Goal: Navigation & Orientation: Understand site structure

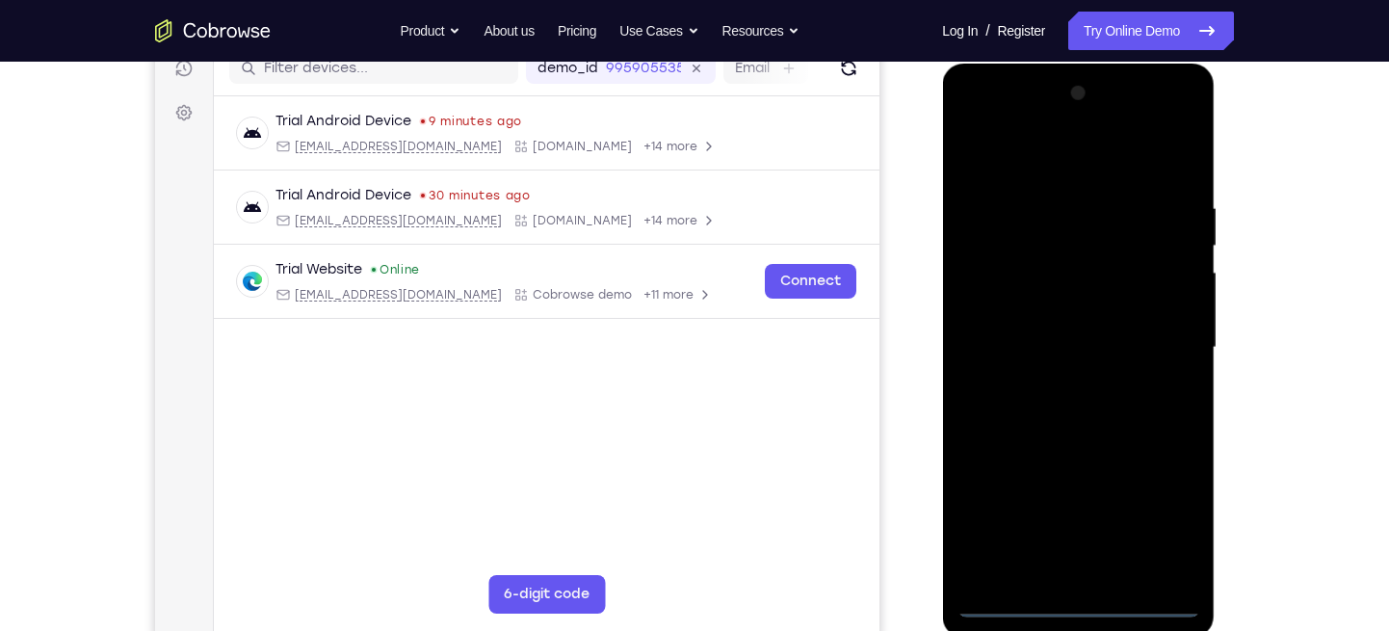
click at [1079, 605] on div at bounding box center [1078, 348] width 243 height 540
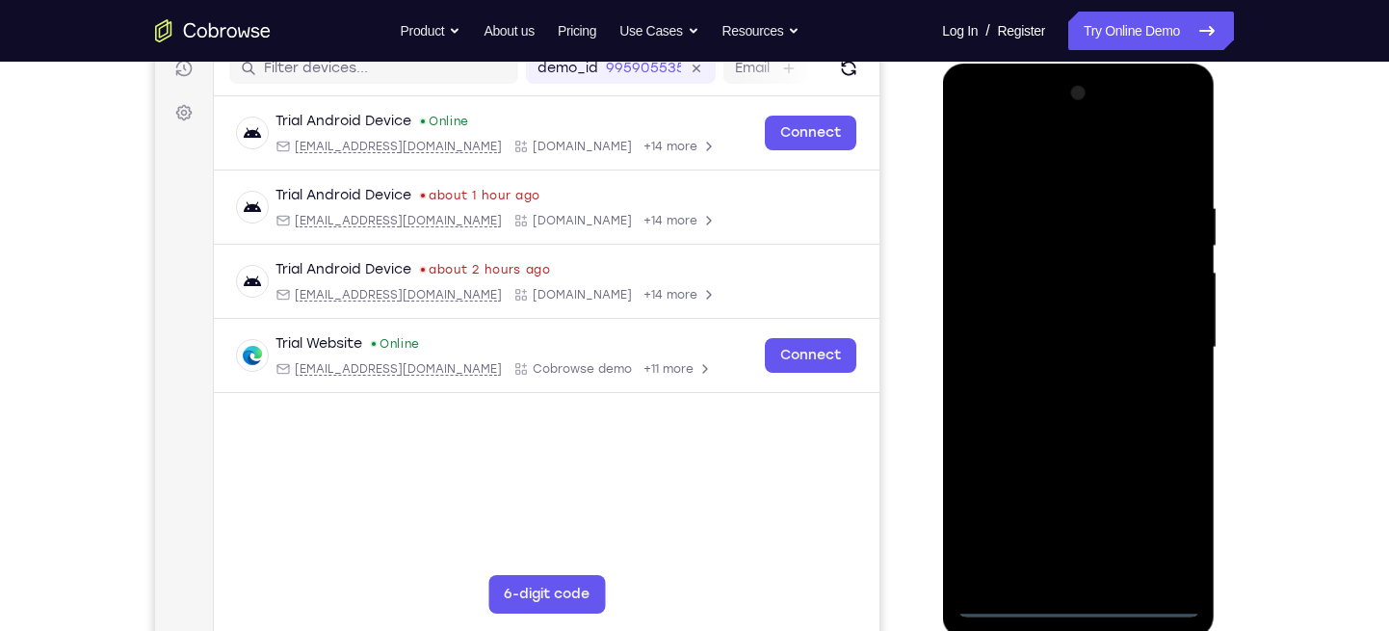
click at [1157, 521] on div at bounding box center [1078, 348] width 243 height 540
click at [1041, 160] on div at bounding box center [1078, 348] width 243 height 540
click at [1012, 156] on div at bounding box center [1078, 348] width 243 height 540
click at [1152, 332] on div at bounding box center [1078, 348] width 243 height 540
click at [1049, 384] on div at bounding box center [1078, 348] width 243 height 540
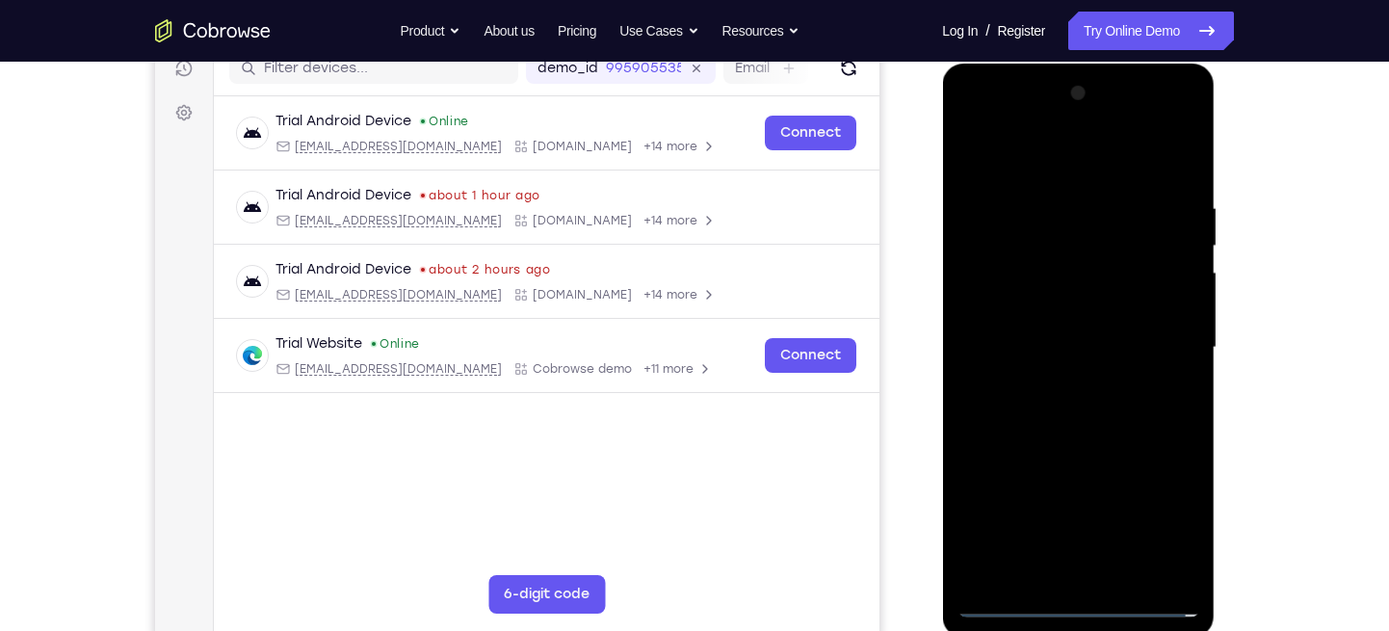
click at [1062, 322] on div at bounding box center [1078, 348] width 243 height 540
click at [1073, 309] on div at bounding box center [1078, 348] width 243 height 540
click at [1038, 347] on div at bounding box center [1078, 348] width 243 height 540
click at [1041, 347] on div at bounding box center [1078, 348] width 243 height 540
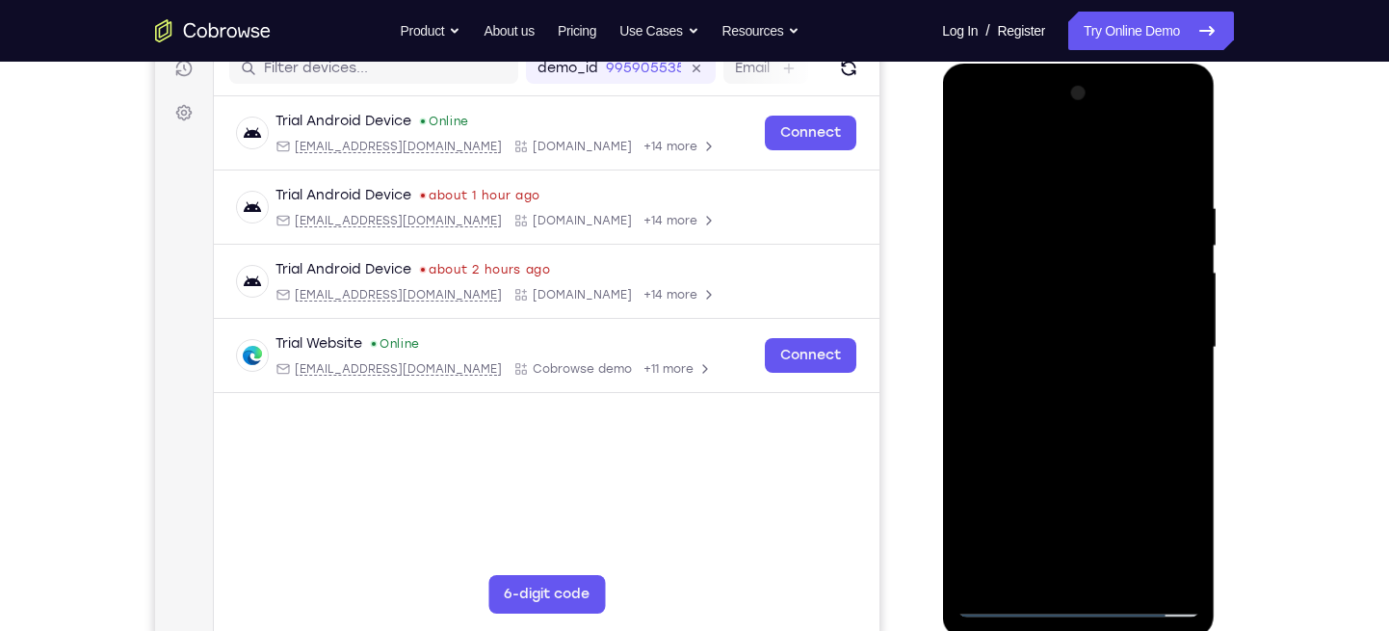
click at [1043, 409] on div at bounding box center [1078, 348] width 243 height 540
click at [1108, 441] on div at bounding box center [1078, 348] width 243 height 540
click at [1127, 573] on div at bounding box center [1078, 348] width 243 height 540
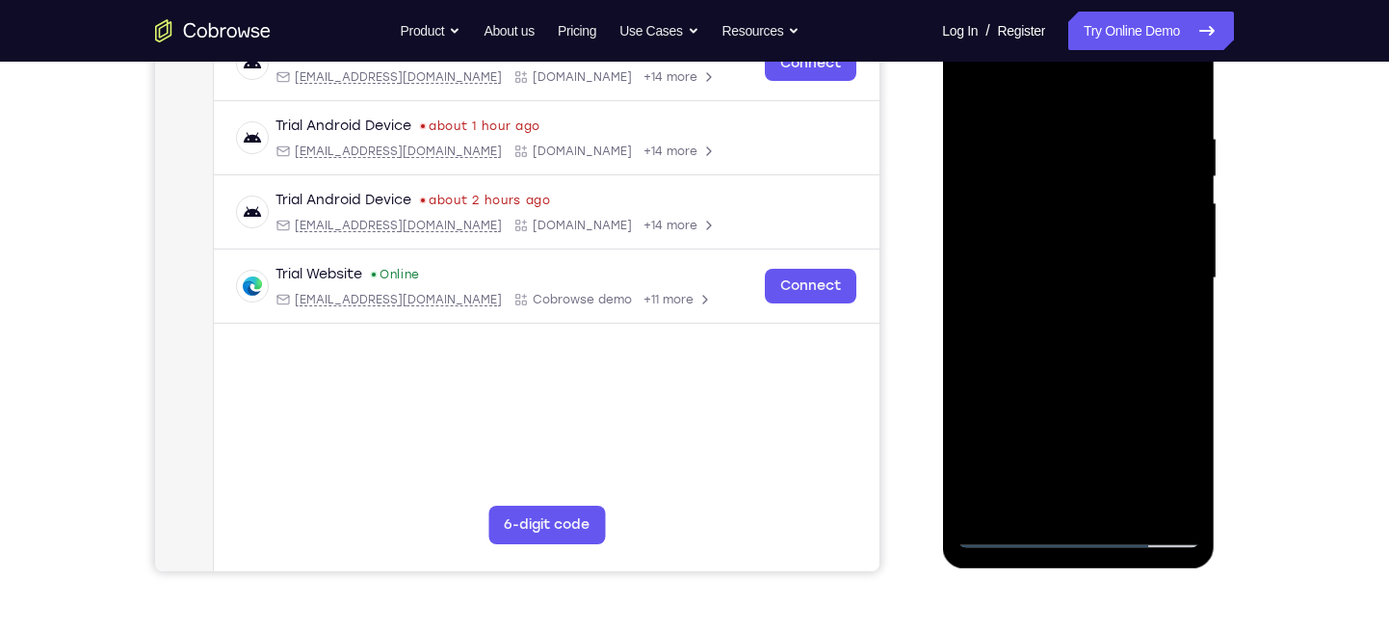
scroll to position [339, 0]
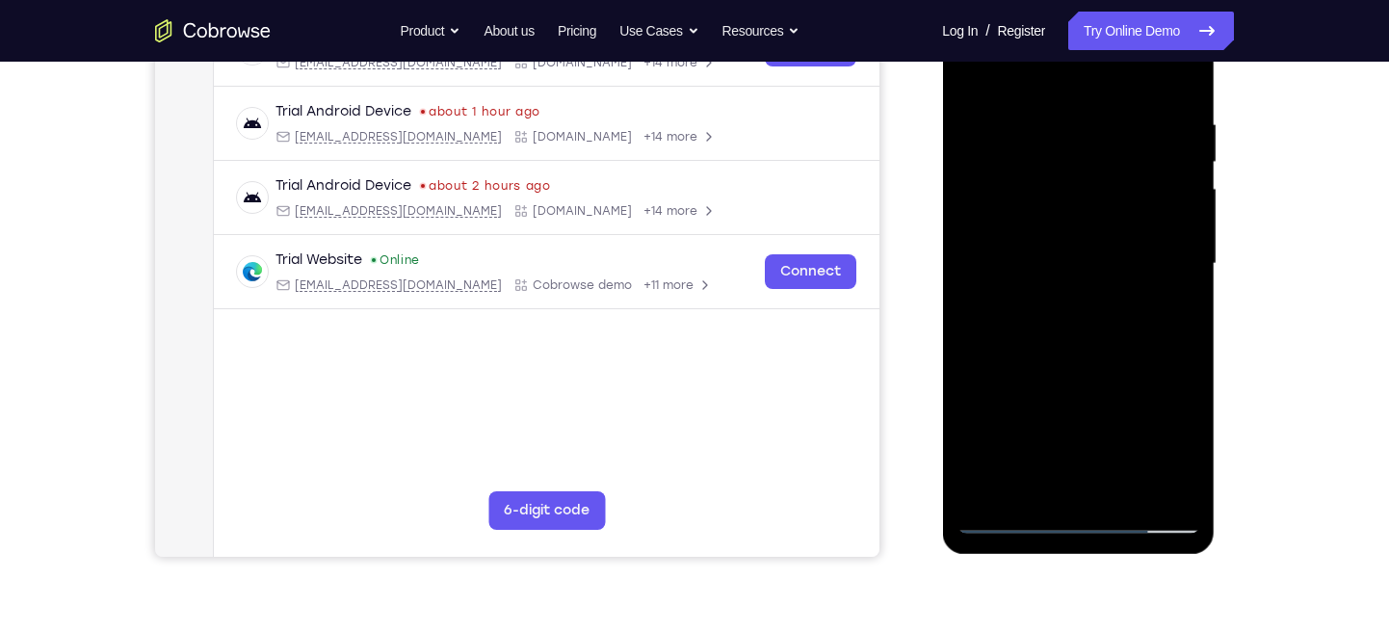
click at [1079, 371] on div at bounding box center [1078, 264] width 243 height 540
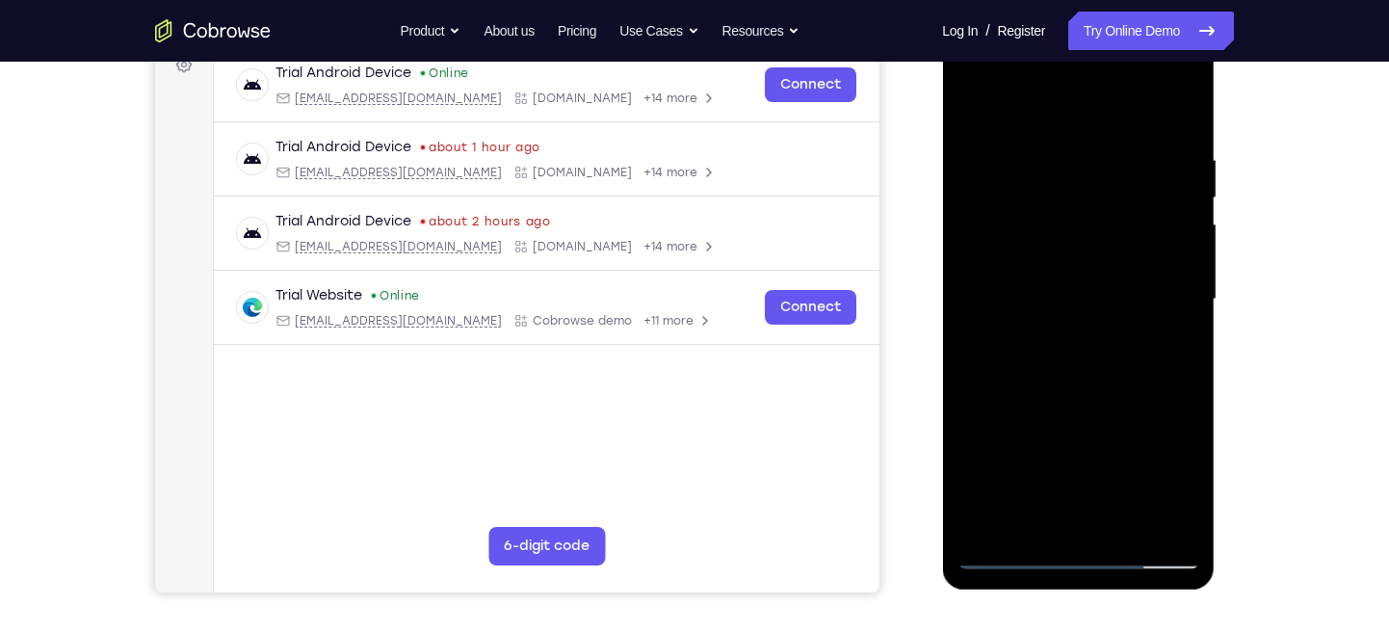
click at [1120, 322] on div at bounding box center [1078, 300] width 243 height 540
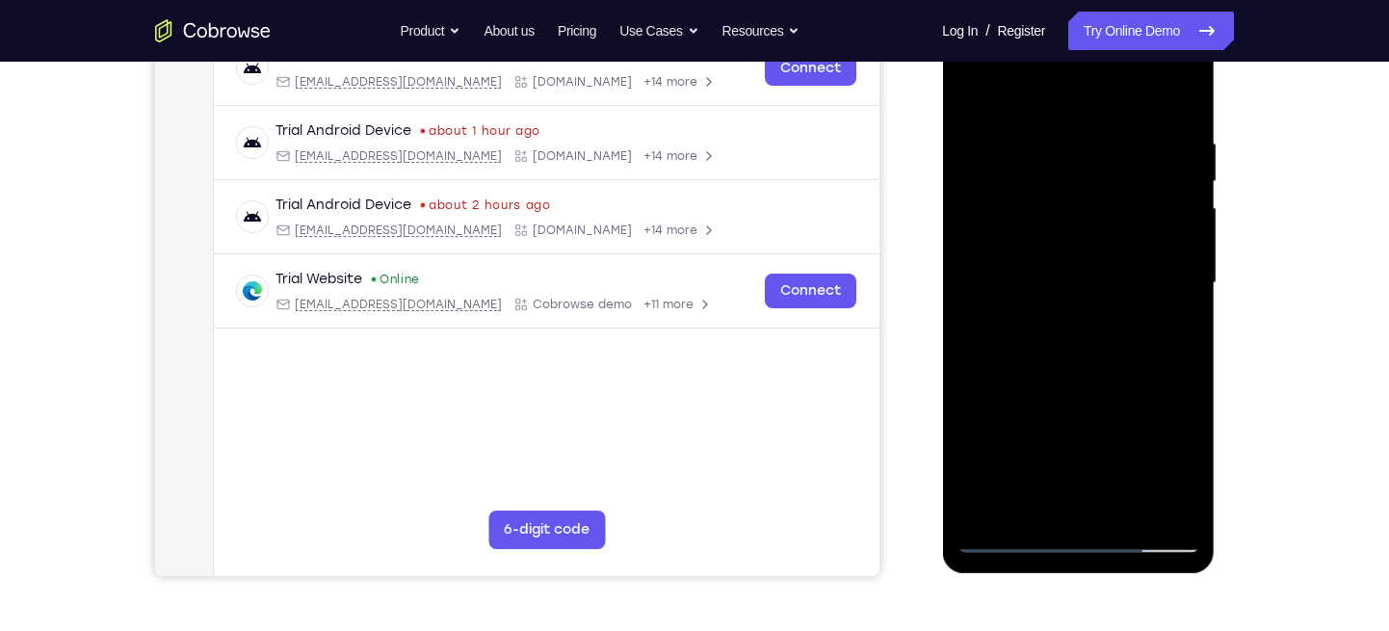
scroll to position [333, 0]
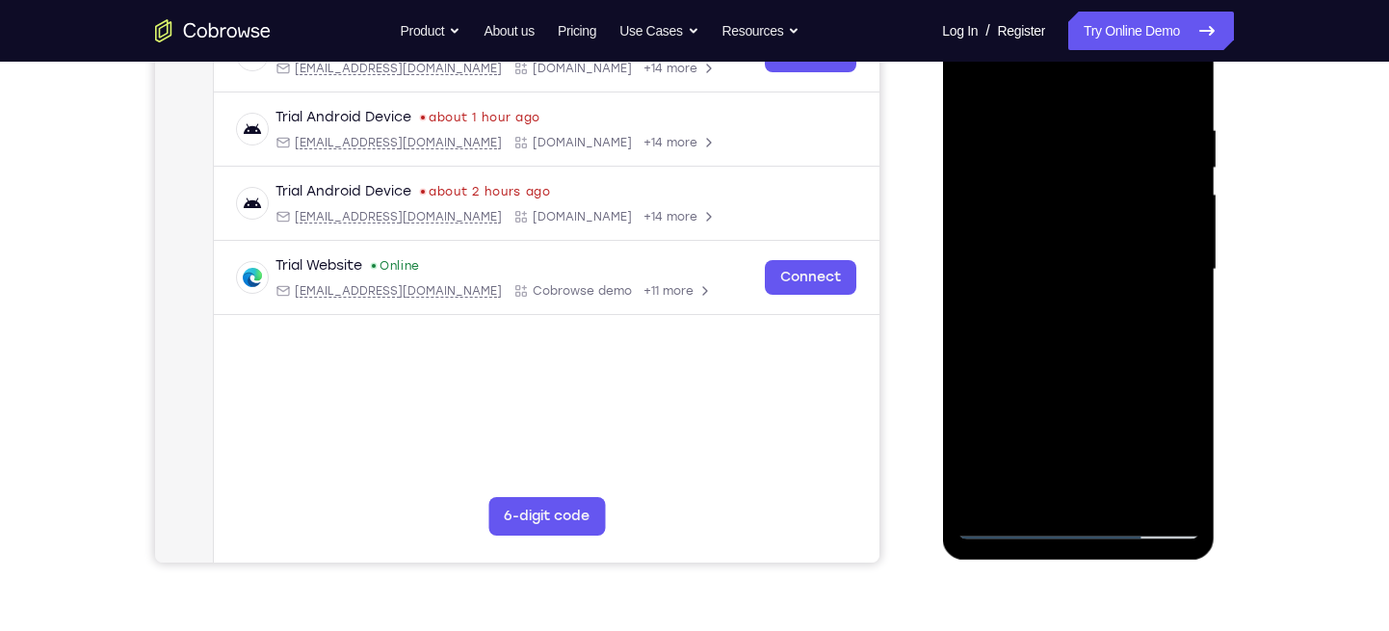
drag, startPoint x: 1125, startPoint y: 249, endPoint x: 1129, endPoint y: 380, distance: 131.1
click at [1129, 380] on div at bounding box center [1078, 270] width 243 height 540
drag, startPoint x: 1167, startPoint y: 229, endPoint x: 1175, endPoint y: 314, distance: 85.1
click at [1175, 314] on div at bounding box center [1078, 270] width 243 height 540
drag, startPoint x: 1160, startPoint y: 221, endPoint x: 1168, endPoint y: 321, distance: 100.5
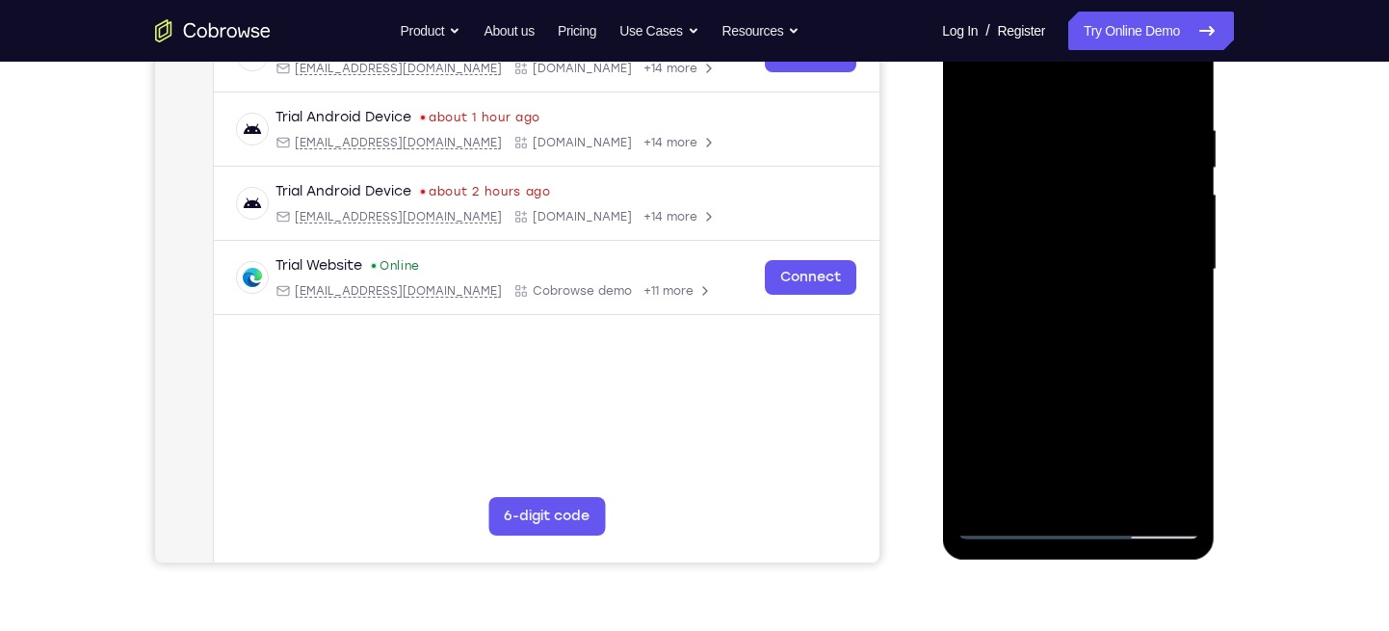
click at [1168, 321] on div at bounding box center [1078, 270] width 243 height 540
drag, startPoint x: 1154, startPoint y: 225, endPoint x: 1164, endPoint y: 290, distance: 65.3
click at [1164, 290] on div at bounding box center [1078, 270] width 243 height 540
drag, startPoint x: 1150, startPoint y: 220, endPoint x: 1159, endPoint y: 319, distance: 99.6
click at [1159, 319] on div at bounding box center [1078, 270] width 243 height 540
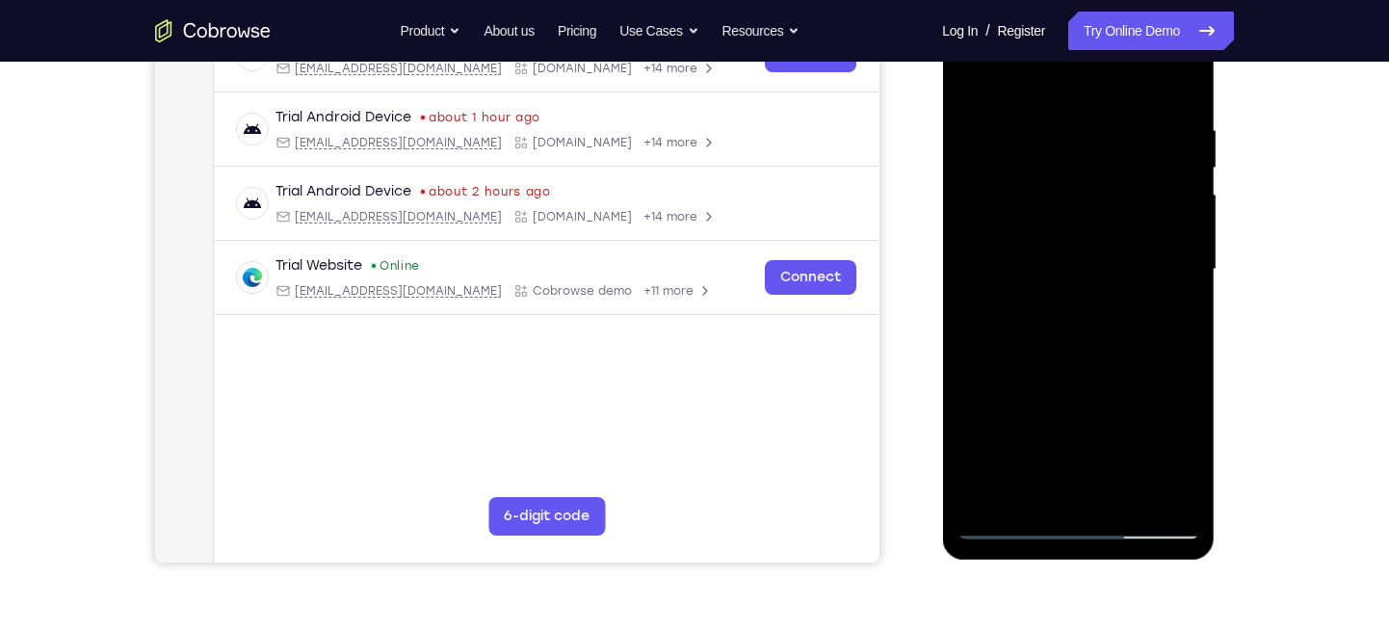
drag, startPoint x: 1167, startPoint y: 231, endPoint x: 1150, endPoint y: 155, distance: 77.9
click at [1150, 155] on div at bounding box center [1078, 270] width 243 height 540
drag, startPoint x: 1150, startPoint y: 281, endPoint x: 1143, endPoint y: 179, distance: 102.4
click at [1143, 179] on div at bounding box center [1078, 270] width 243 height 540
drag, startPoint x: 1132, startPoint y: 322, endPoint x: 1125, endPoint y: 166, distance: 156.2
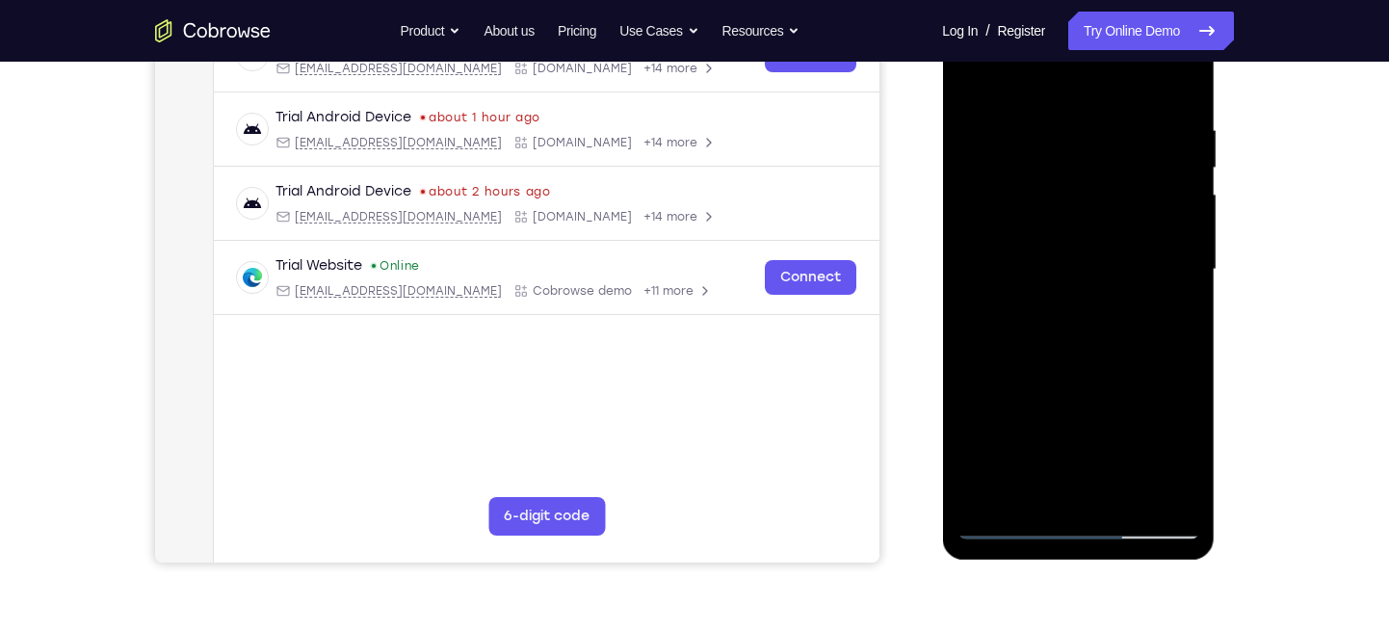
click at [1125, 166] on div at bounding box center [1078, 270] width 243 height 540
drag, startPoint x: 1128, startPoint y: 318, endPoint x: 1124, endPoint y: 168, distance: 150.4
click at [1124, 168] on div at bounding box center [1078, 270] width 243 height 540
drag, startPoint x: 1136, startPoint y: 332, endPoint x: 1127, endPoint y: 234, distance: 98.7
click at [1127, 234] on div at bounding box center [1078, 270] width 243 height 540
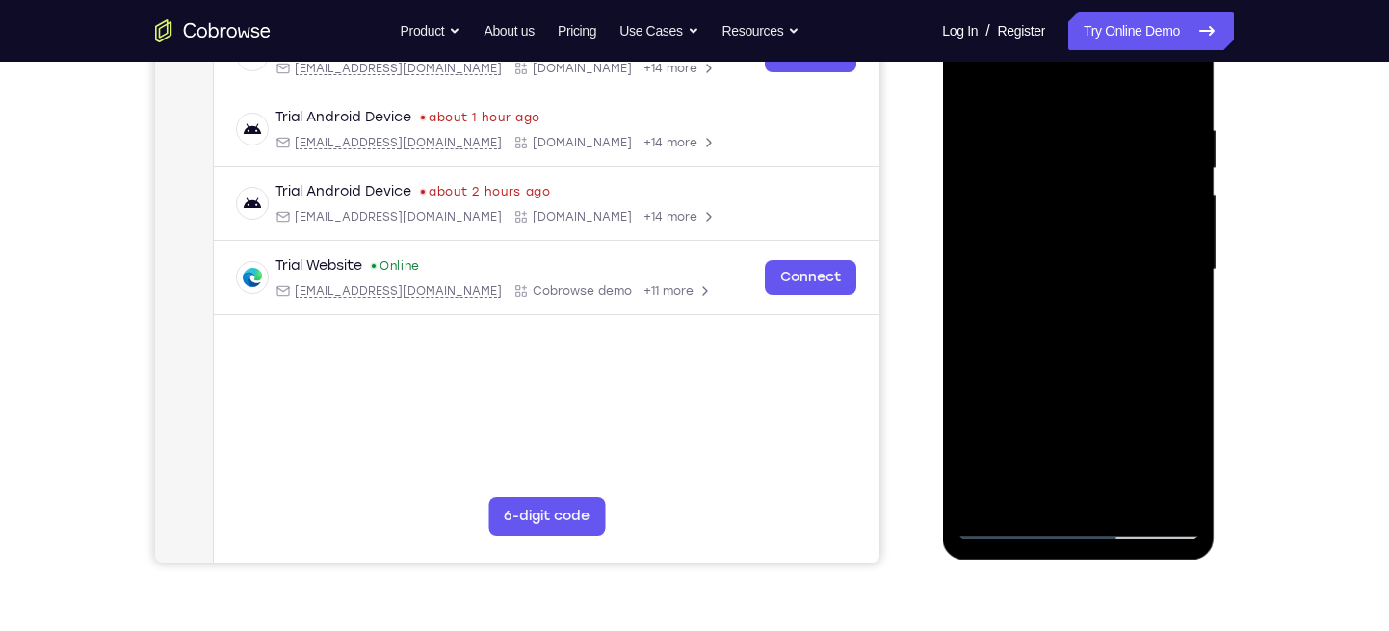
drag, startPoint x: 1142, startPoint y: 351, endPoint x: 1141, endPoint y: 217, distance: 133.9
click at [1141, 217] on div at bounding box center [1078, 270] width 243 height 540
drag, startPoint x: 1147, startPoint y: 316, endPoint x: 1137, endPoint y: 215, distance: 101.6
click at [1137, 215] on div at bounding box center [1078, 270] width 243 height 540
drag, startPoint x: 1136, startPoint y: 300, endPoint x: 1132, endPoint y: 172, distance: 127.2
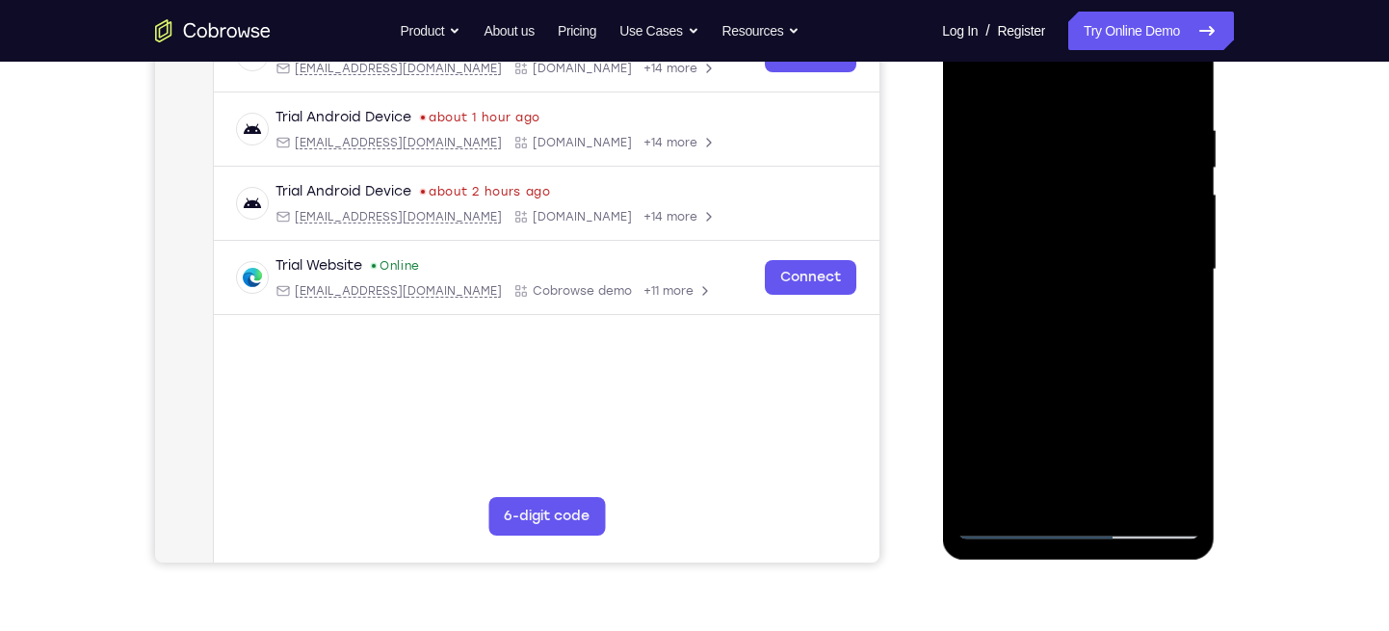
click at [1132, 172] on div at bounding box center [1078, 270] width 243 height 540
drag, startPoint x: 1130, startPoint y: 345, endPoint x: 1130, endPoint y: 232, distance: 112.7
click at [1130, 232] on div at bounding box center [1078, 270] width 243 height 540
drag, startPoint x: 1164, startPoint y: 363, endPoint x: 1153, endPoint y: 198, distance: 166.1
click at [1153, 198] on div at bounding box center [1078, 270] width 243 height 540
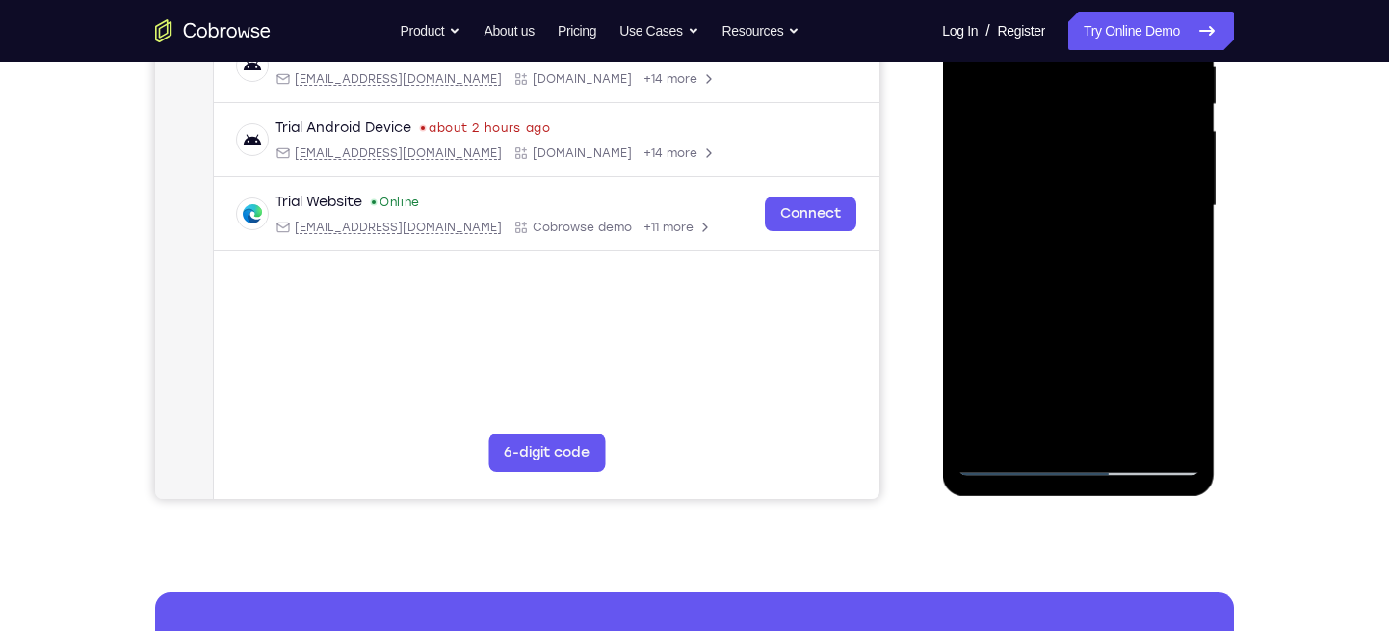
scroll to position [402, 0]
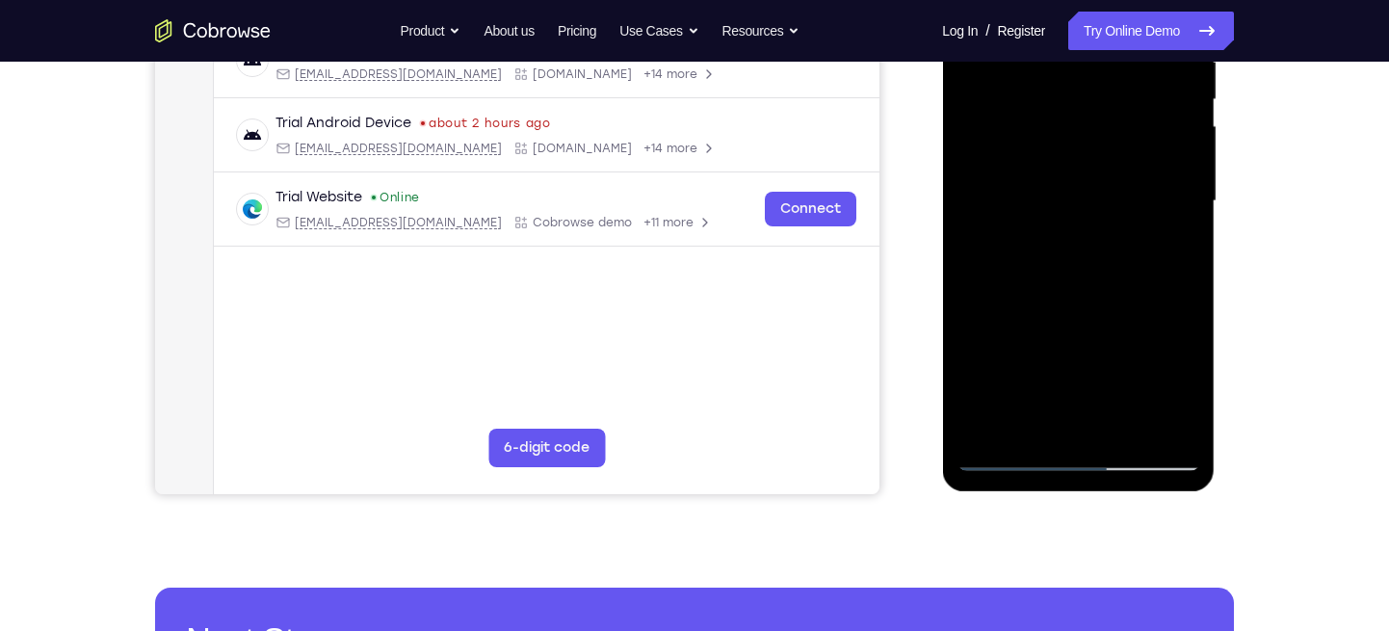
drag, startPoint x: 1154, startPoint y: 237, endPoint x: 1154, endPoint y: 357, distance: 120.4
click at [1154, 357] on div at bounding box center [1078, 202] width 243 height 540
click at [1009, 460] on div at bounding box center [1078, 202] width 243 height 540
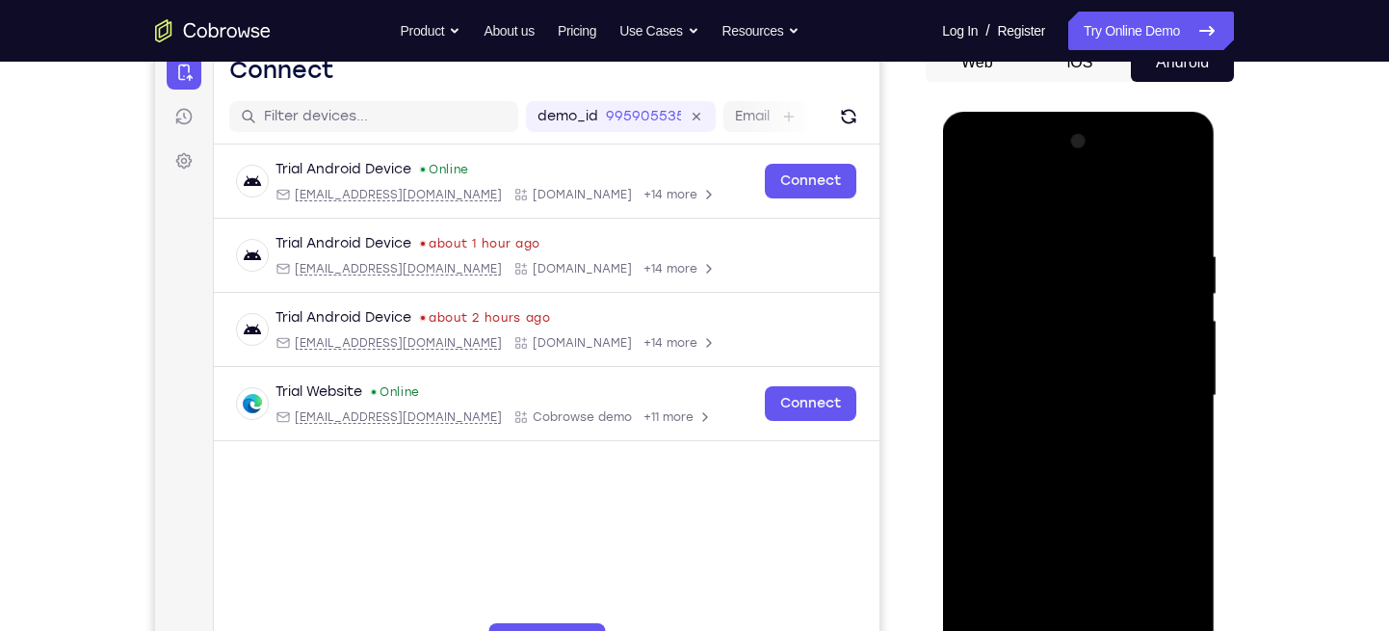
scroll to position [206, 0]
click at [1080, 386] on div at bounding box center [1078, 397] width 243 height 540
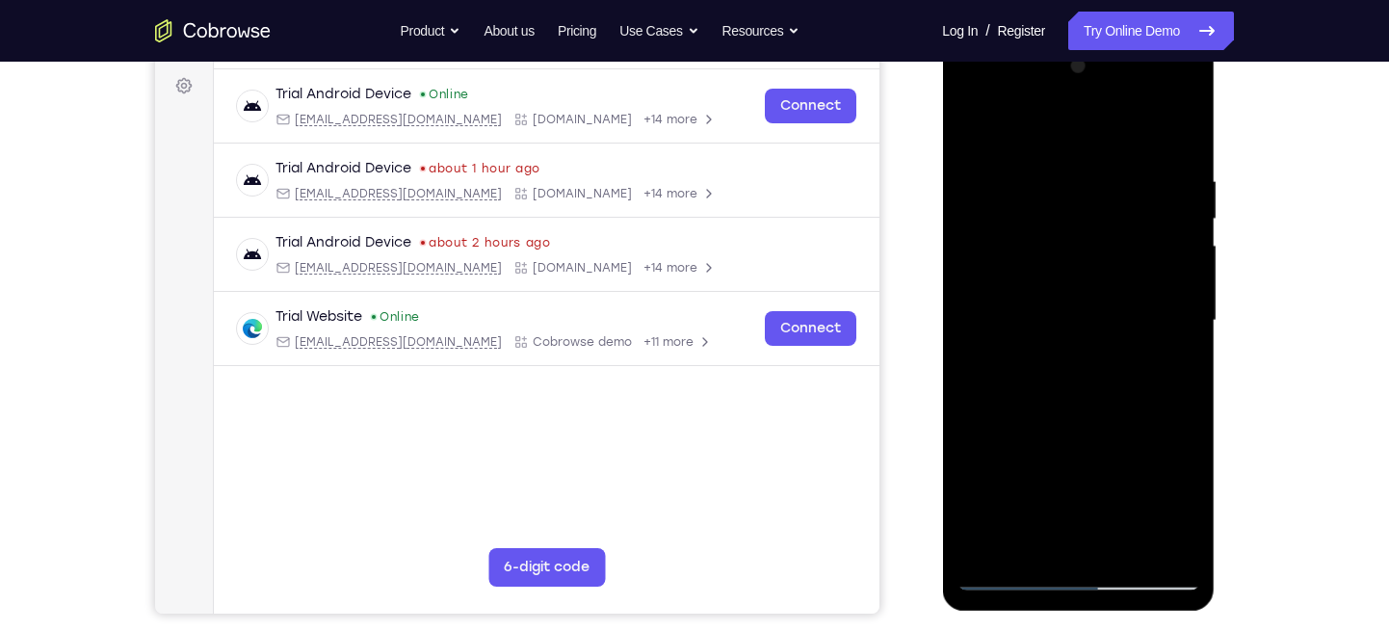
scroll to position [283, 0]
drag, startPoint x: 1147, startPoint y: 294, endPoint x: 1155, endPoint y: 427, distance: 133.2
click at [1155, 427] on div at bounding box center [1078, 320] width 243 height 540
drag, startPoint x: 1125, startPoint y: 205, endPoint x: 1135, endPoint y: 321, distance: 116.0
click at [1135, 321] on div at bounding box center [1078, 320] width 243 height 540
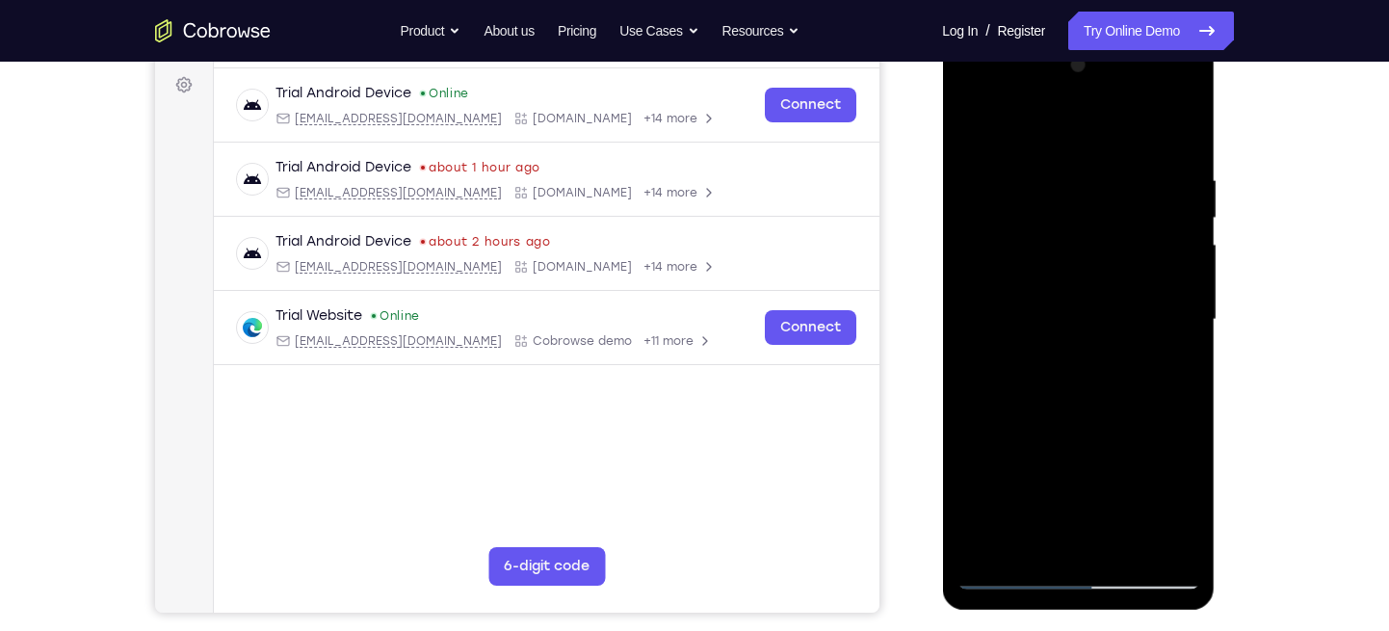
click at [1080, 257] on div at bounding box center [1078, 320] width 243 height 540
click at [1120, 259] on div at bounding box center [1078, 320] width 243 height 540
click at [1028, 536] on div at bounding box center [1078, 320] width 243 height 540
drag, startPoint x: 1039, startPoint y: 492, endPoint x: 1041, endPoint y: 439, distance: 53.0
click at [1041, 439] on div at bounding box center [1078, 320] width 243 height 540
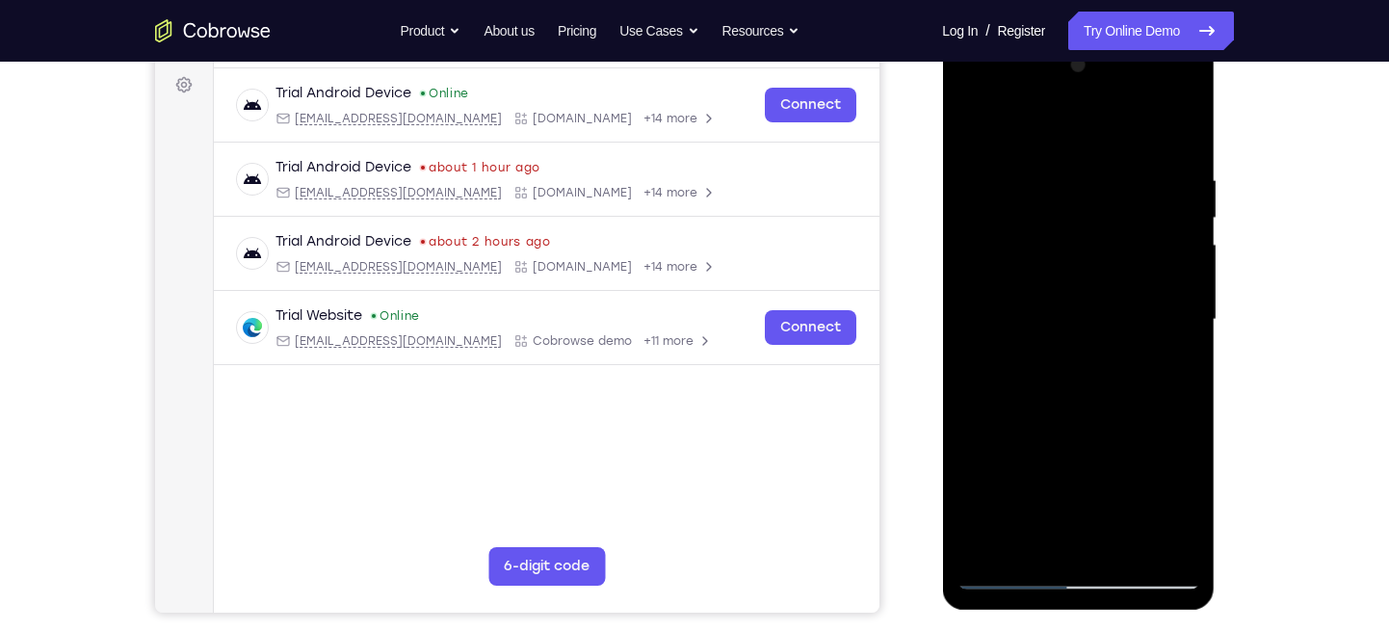
click at [1102, 462] on div at bounding box center [1078, 320] width 243 height 540
drag, startPoint x: 1102, startPoint y: 462, endPoint x: 1119, endPoint y: 534, distance: 73.2
click at [1119, 534] on div at bounding box center [1078, 320] width 243 height 540
click at [1124, 410] on div at bounding box center [1078, 320] width 243 height 540
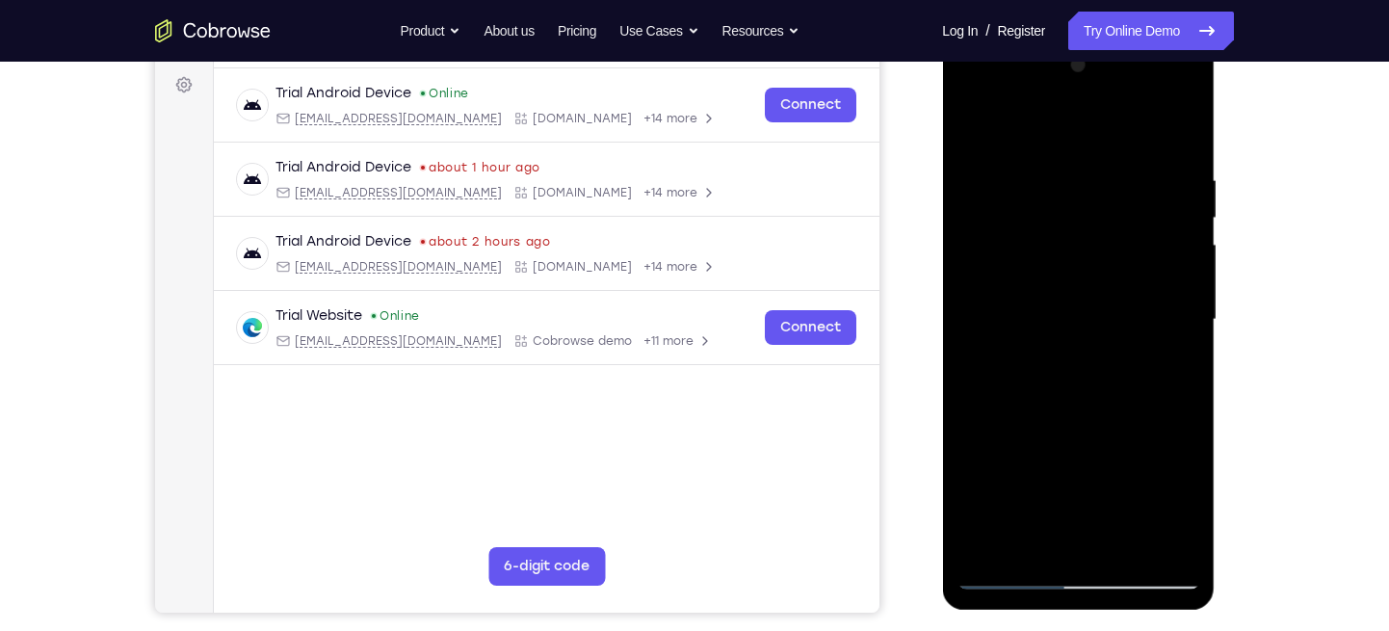
click at [1171, 353] on div at bounding box center [1078, 320] width 243 height 540
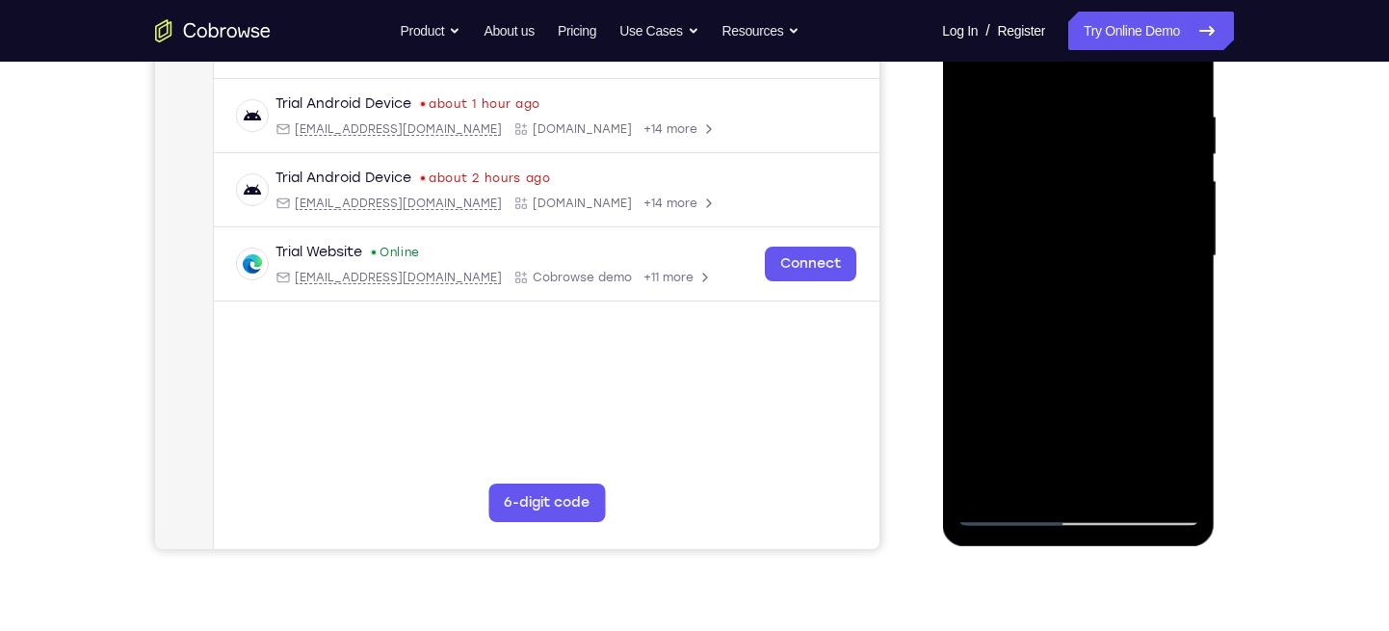
scroll to position [348, 0]
click at [1013, 505] on div at bounding box center [1078, 256] width 243 height 540
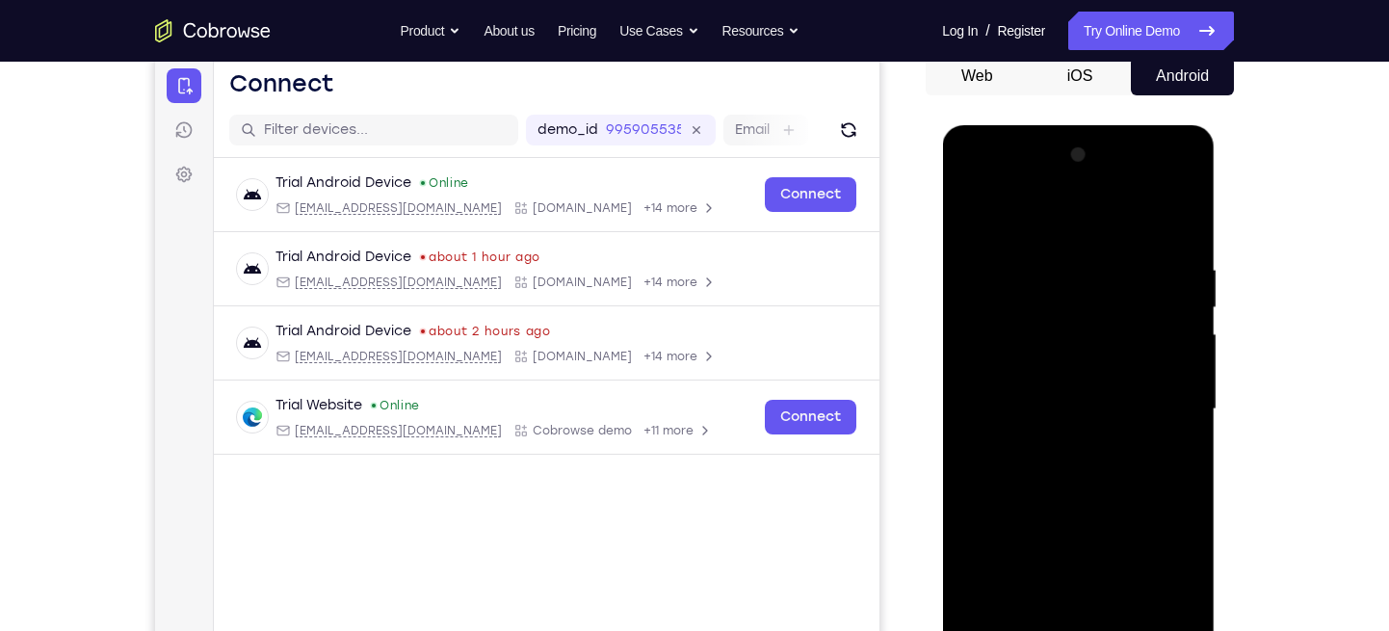
scroll to position [191, 0]
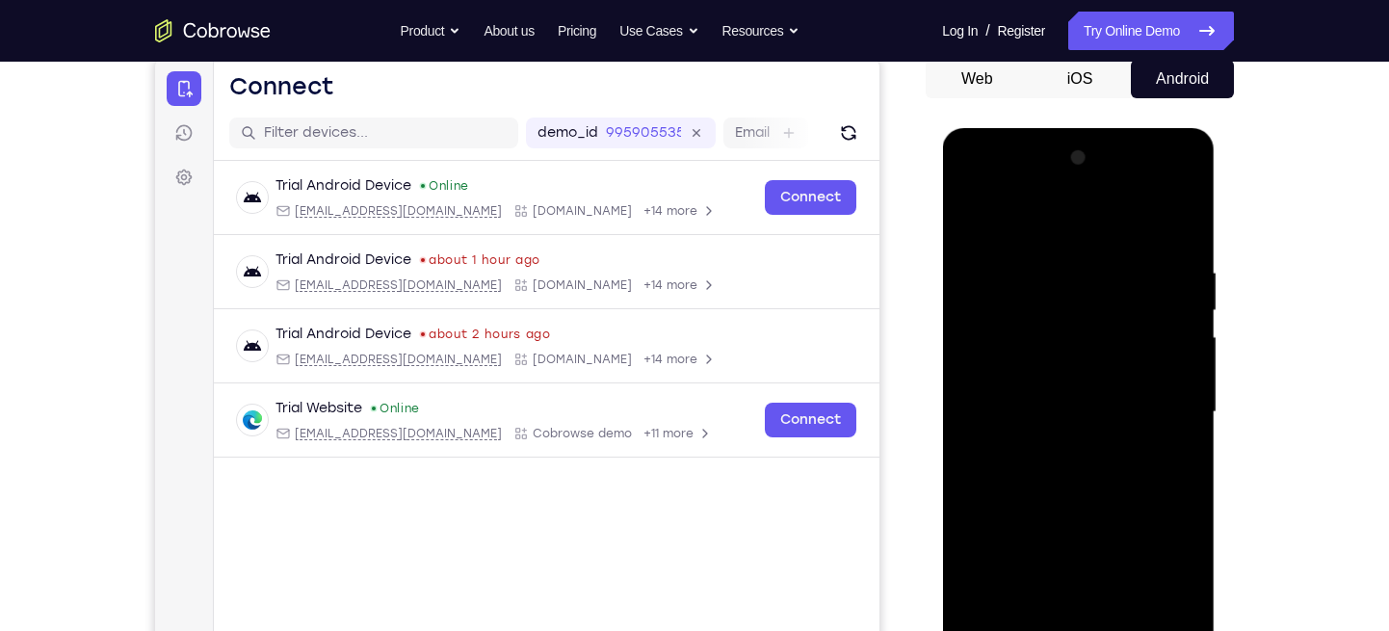
drag, startPoint x: 1100, startPoint y: 307, endPoint x: 1105, endPoint y: 436, distance: 129.2
click at [1105, 436] on div at bounding box center [1078, 413] width 243 height 540
click at [1112, 299] on div at bounding box center [1078, 413] width 243 height 540
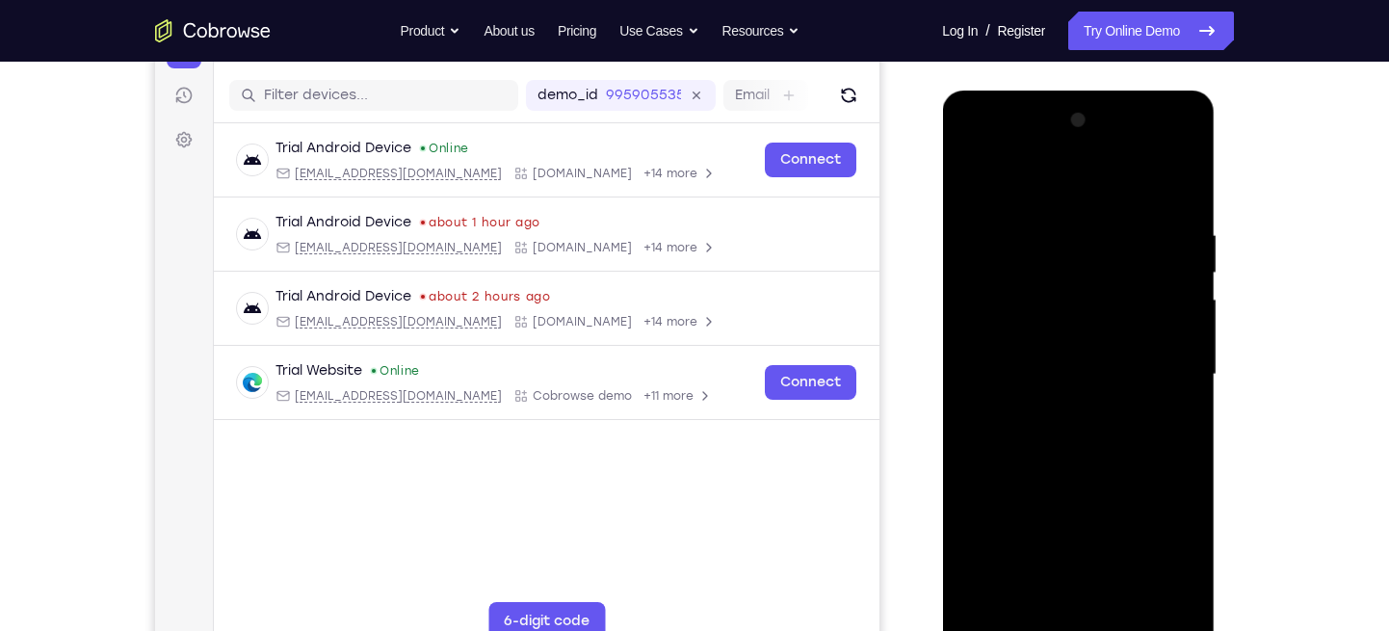
scroll to position [252, 0]
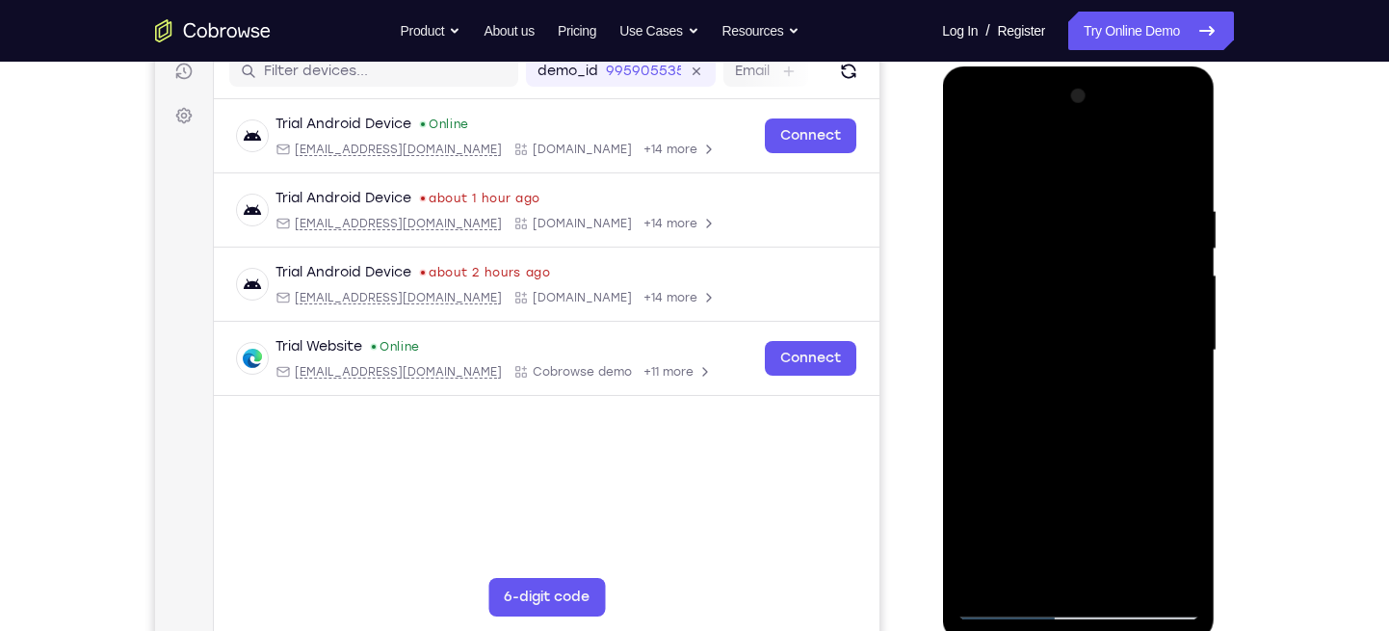
click at [969, 149] on div at bounding box center [1078, 351] width 243 height 540
click at [1124, 575] on div at bounding box center [1078, 351] width 243 height 540
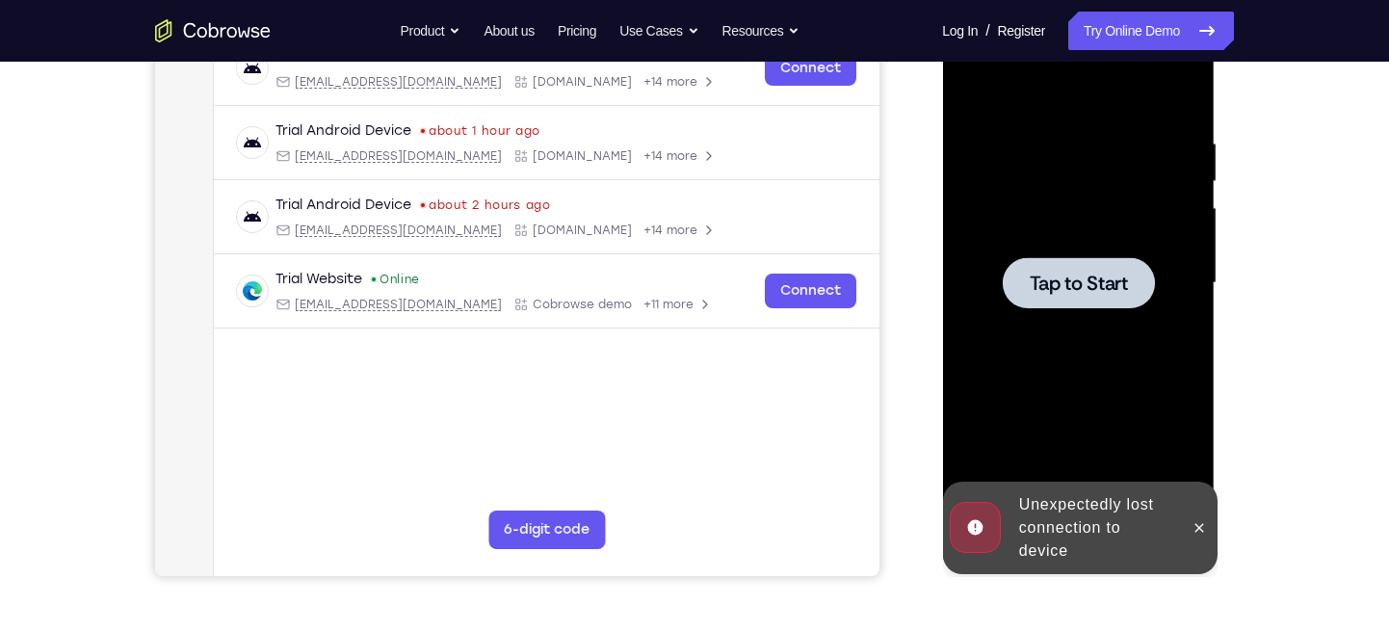
scroll to position [286, 0]
